Goal: Entertainment & Leisure: Consume media (video, audio)

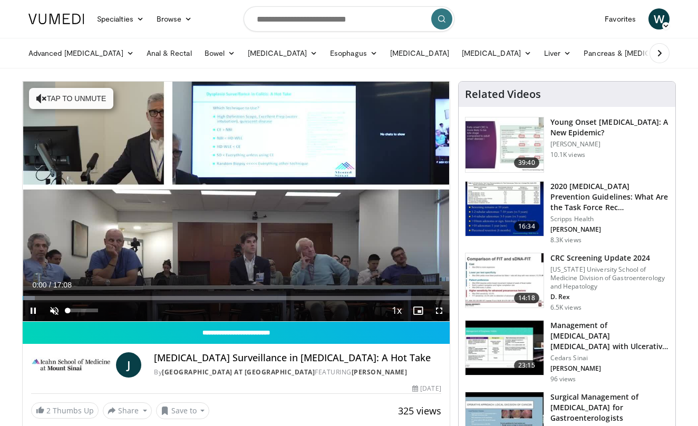
click at [56, 311] on span "Video Player" at bounding box center [54, 310] width 21 height 21
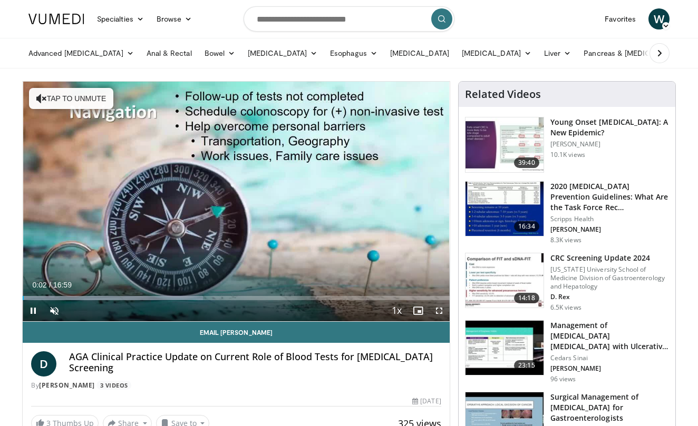
click at [33, 312] on span "Video Player" at bounding box center [33, 310] width 21 height 21
click at [55, 311] on span "Video Player" at bounding box center [54, 310] width 21 height 21
click at [33, 310] on span "Video Player" at bounding box center [33, 310] width 21 height 21
